Goal: Navigation & Orientation: Understand site structure

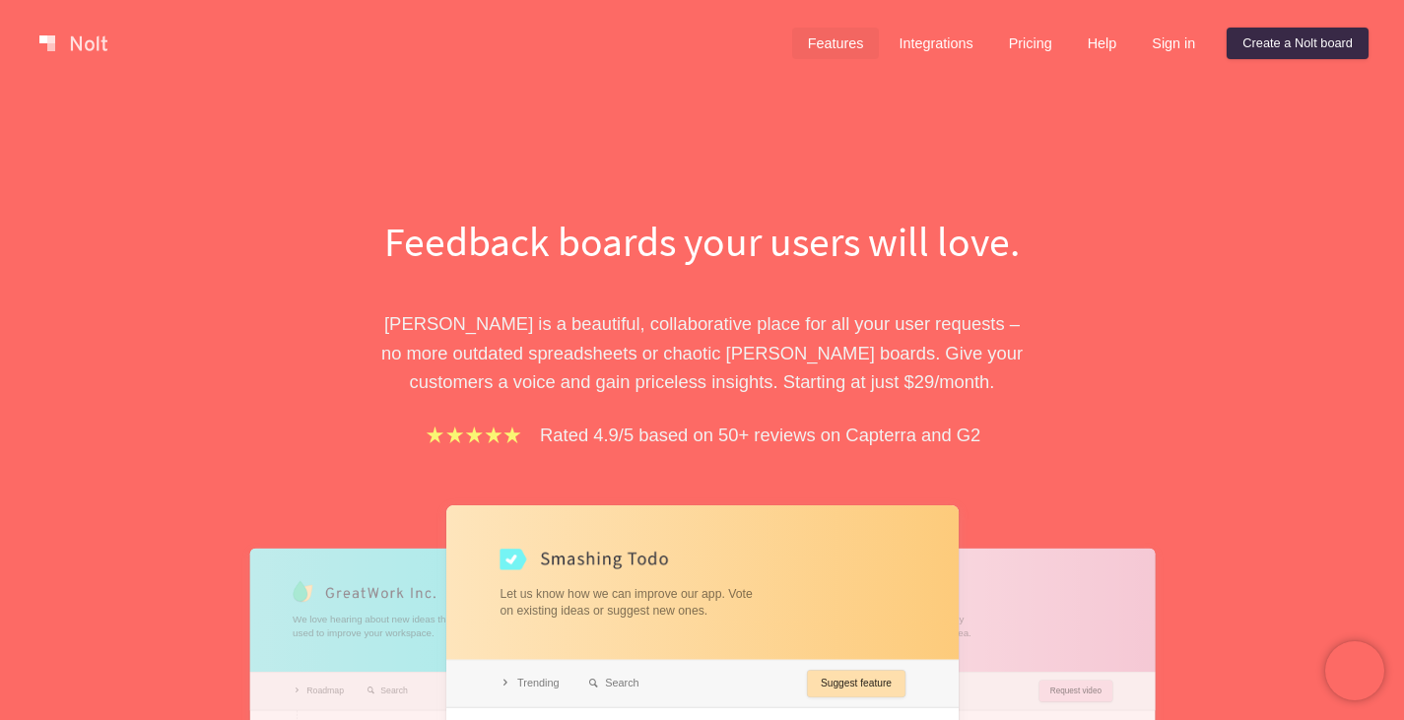
click at [836, 44] on link "Features" at bounding box center [836, 44] width 88 height 32
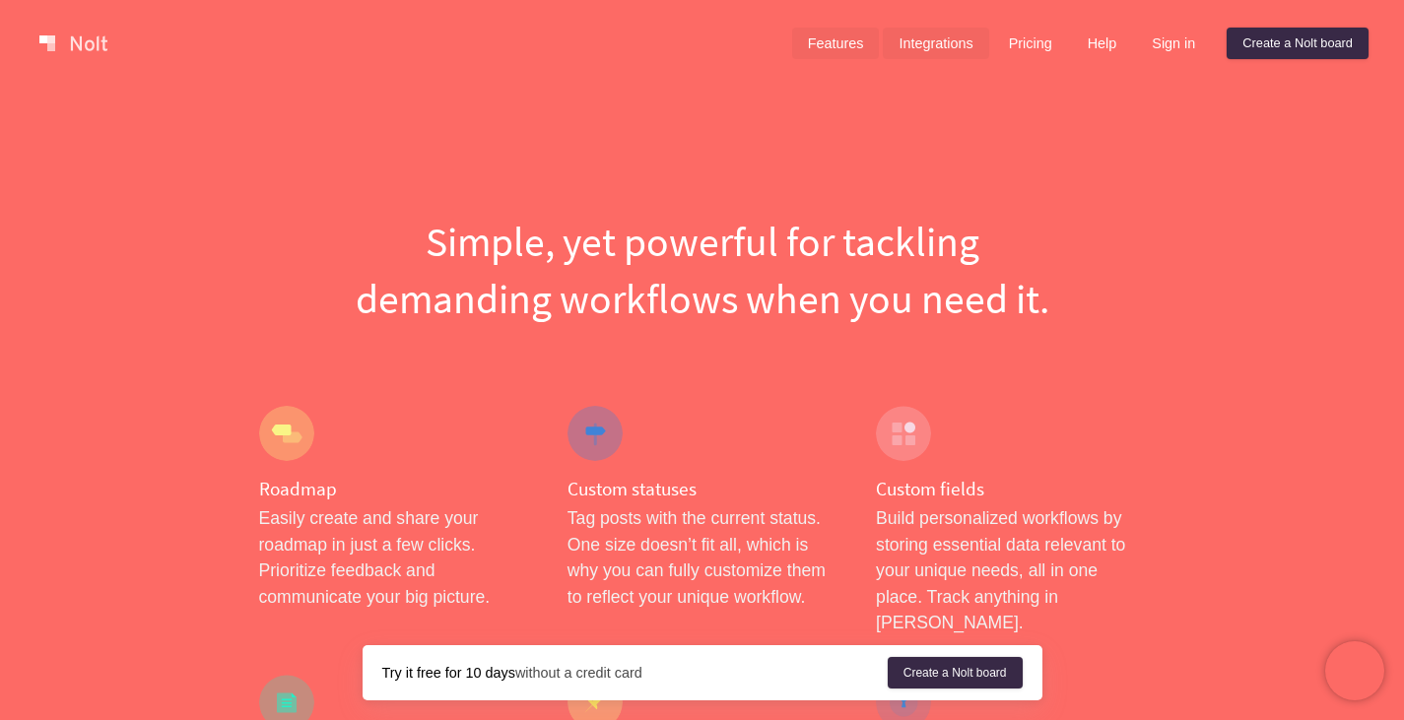
click at [923, 38] on link "Integrations" at bounding box center [935, 44] width 105 height 32
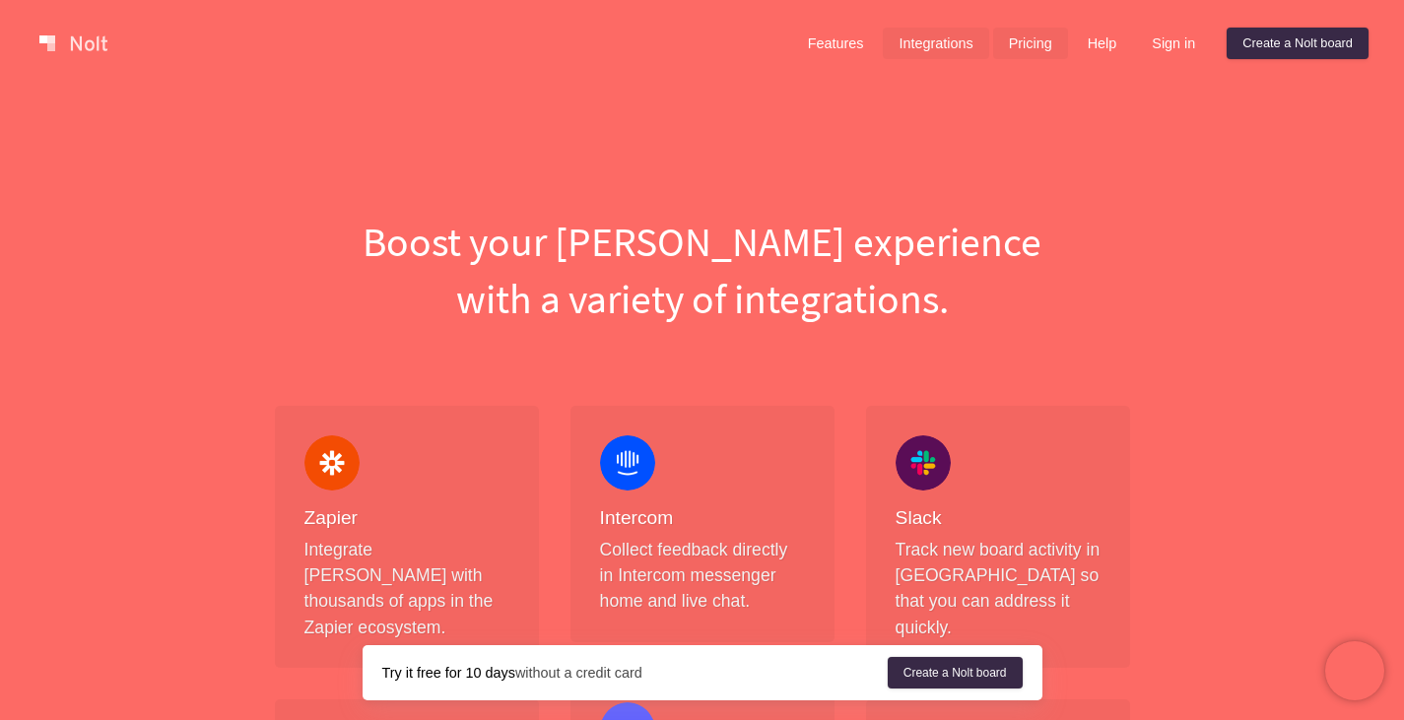
click at [1056, 45] on link "Pricing" at bounding box center [1030, 44] width 75 height 32
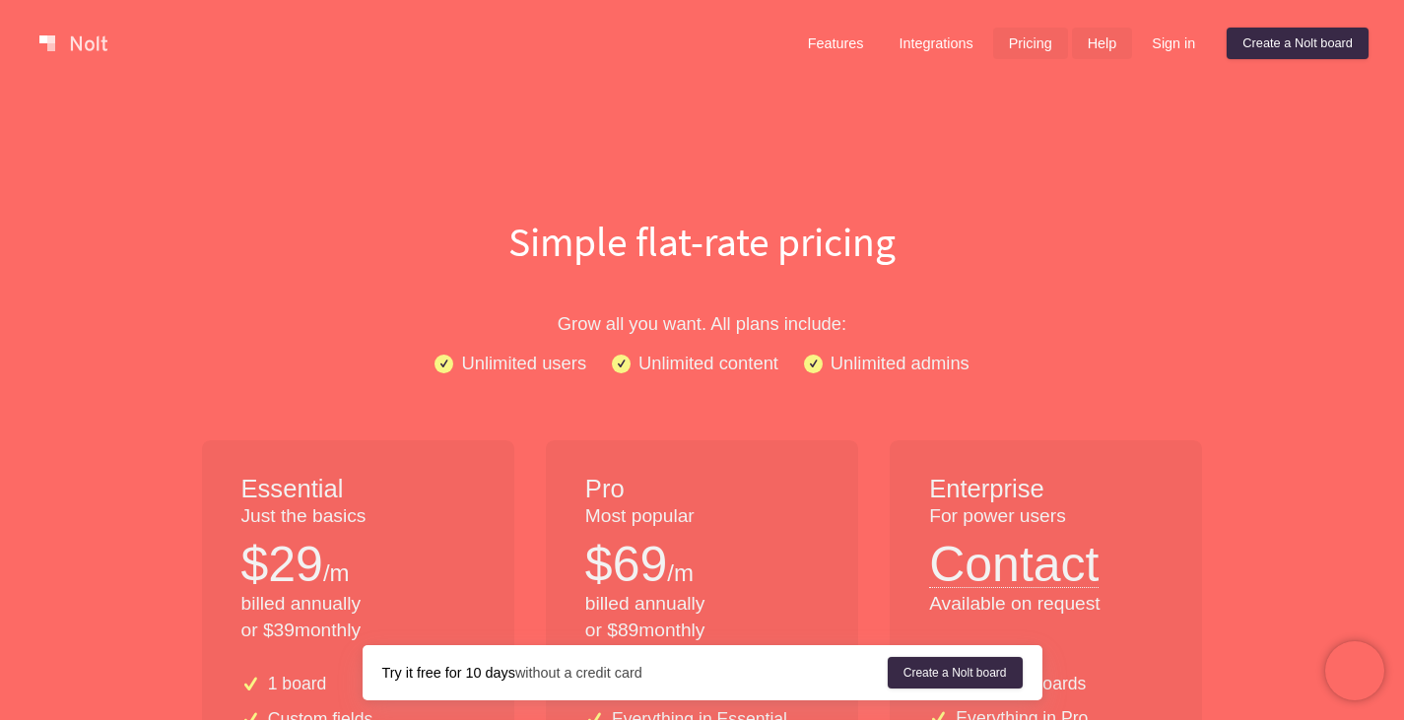
click at [1113, 32] on link "Help" at bounding box center [1102, 44] width 61 height 32
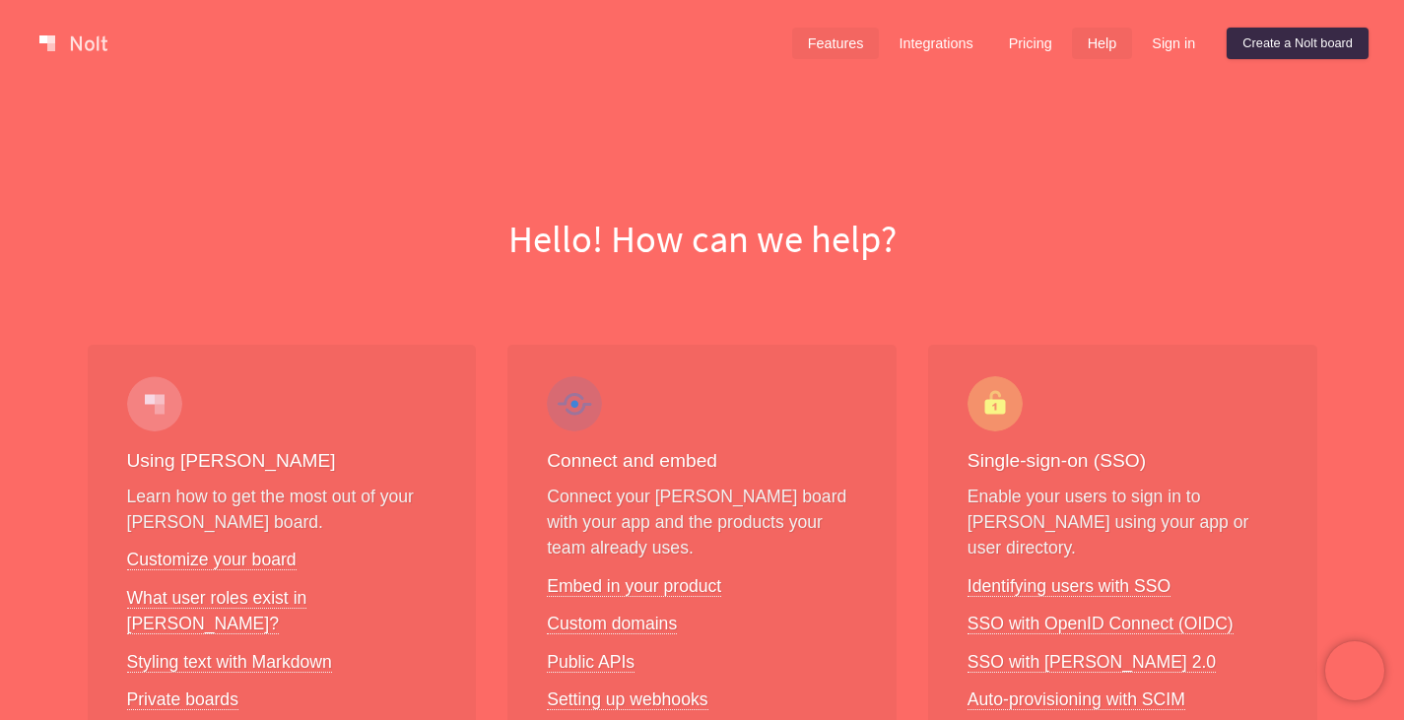
click at [820, 47] on link "Features" at bounding box center [836, 44] width 88 height 32
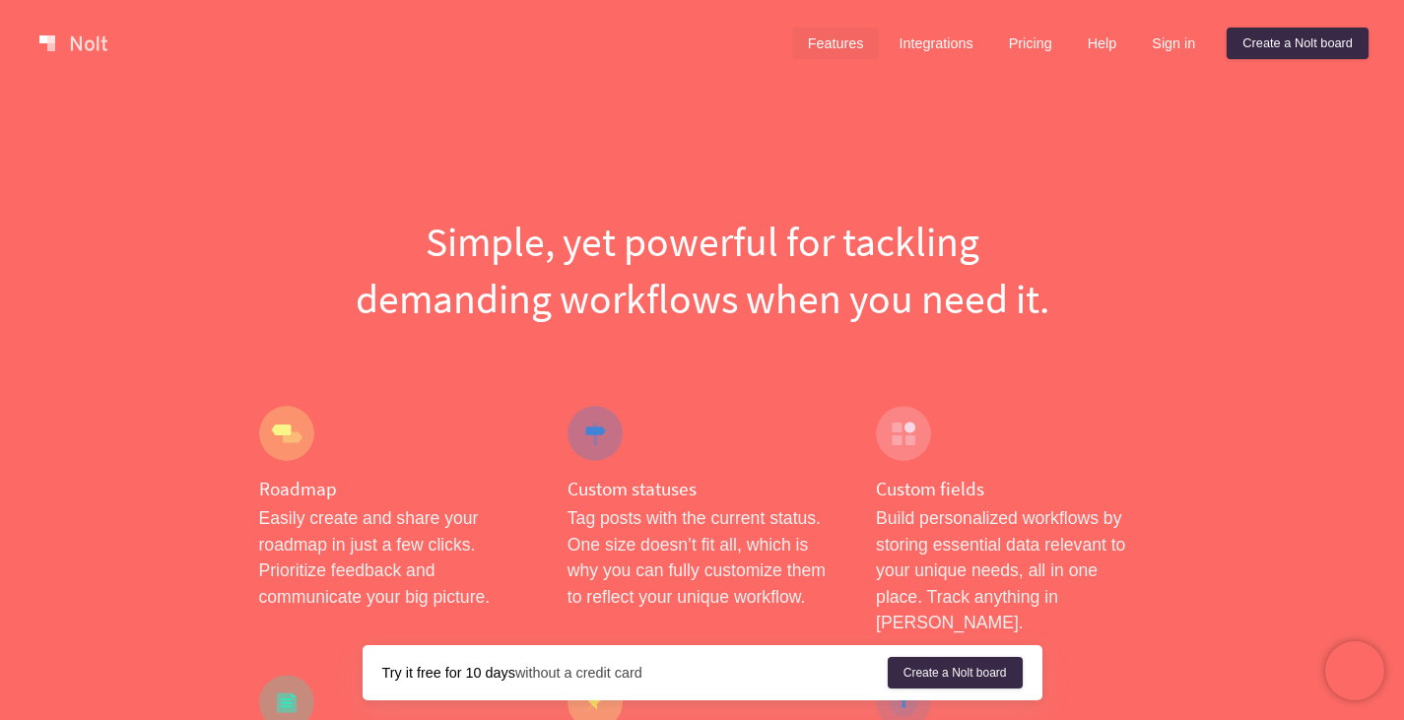
click at [63, 40] on link at bounding box center [74, 44] width 84 height 32
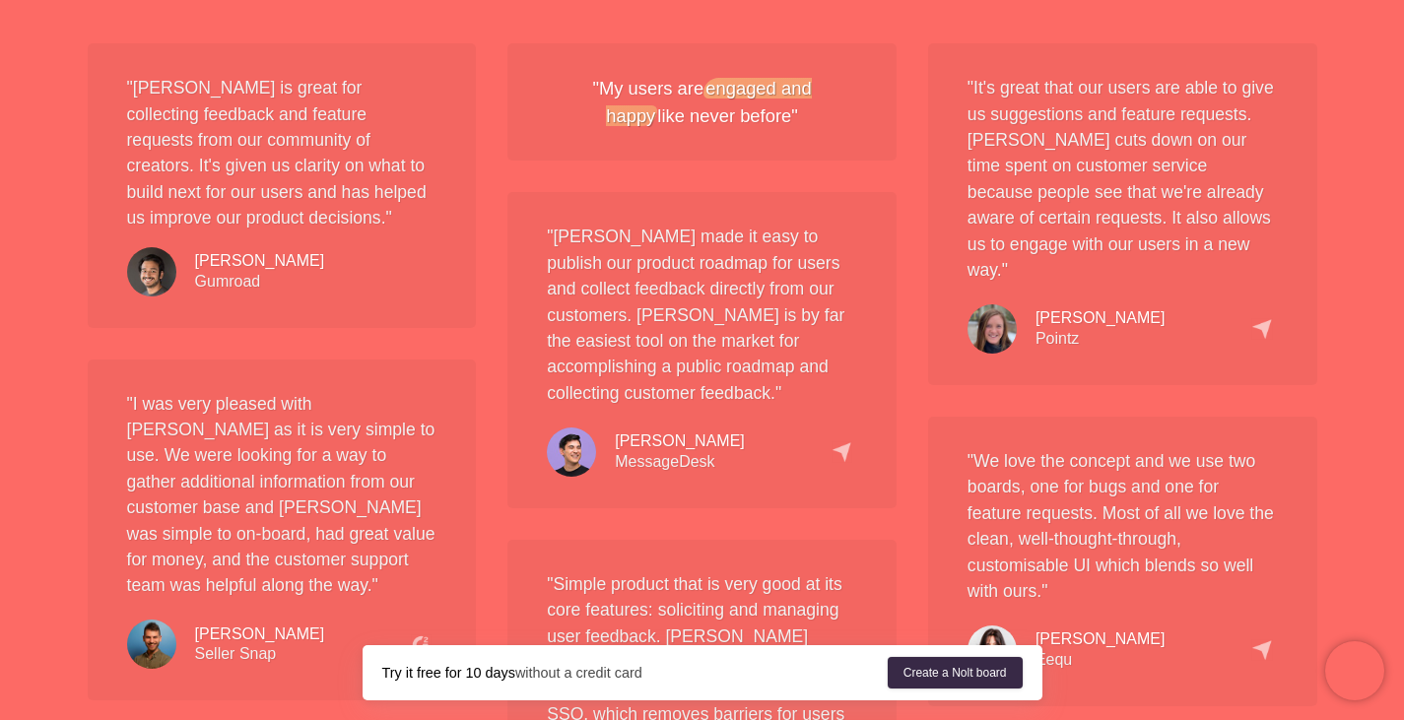
scroll to position [1577, 0]
